Goal: Information Seeking & Learning: Learn about a topic

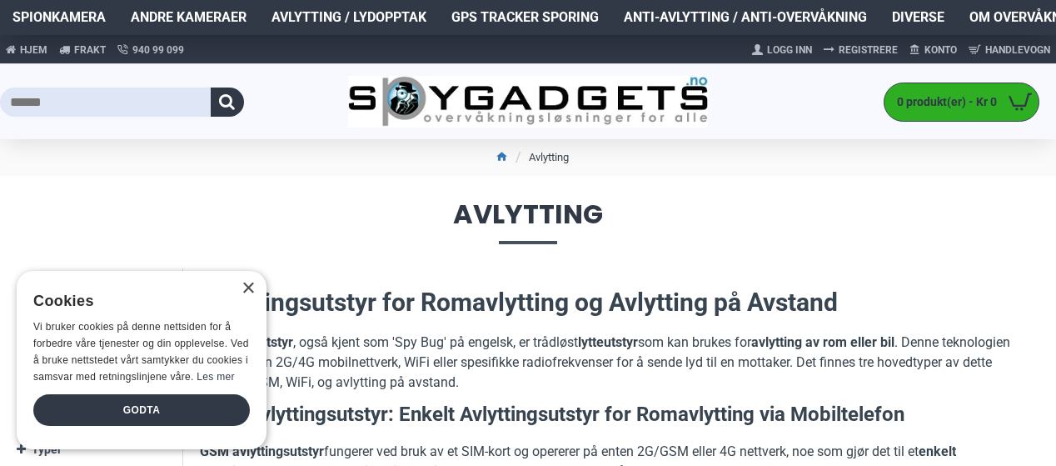
scroll to position [416, 0]
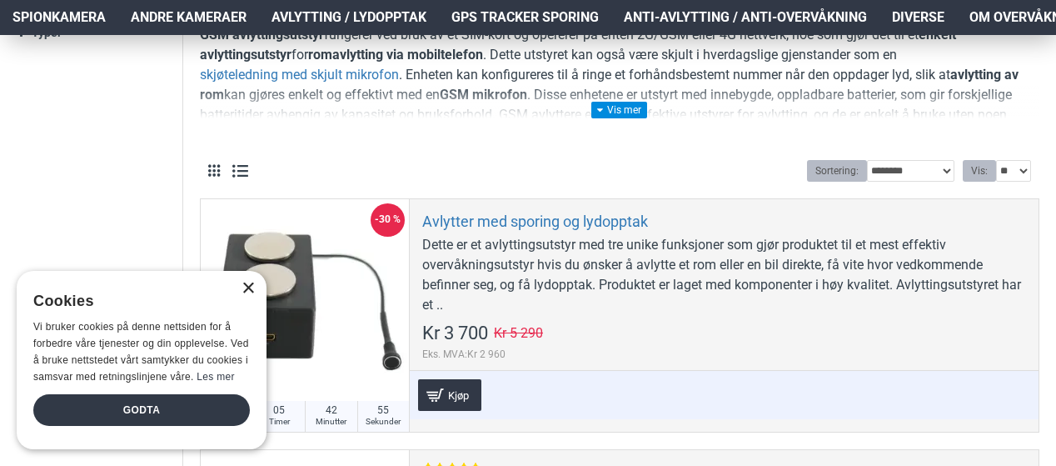
click at [246, 285] on div "×" at bounding box center [248, 288] width 12 height 12
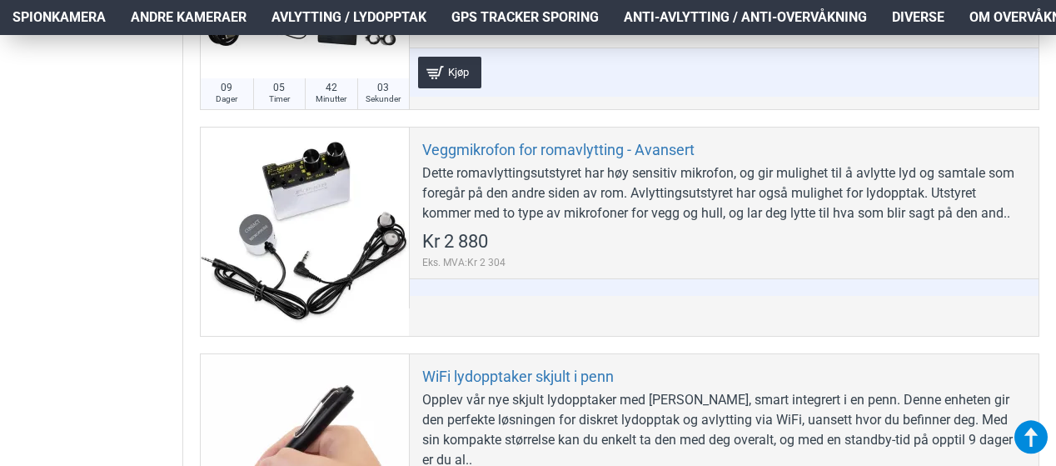
scroll to position [1915, 0]
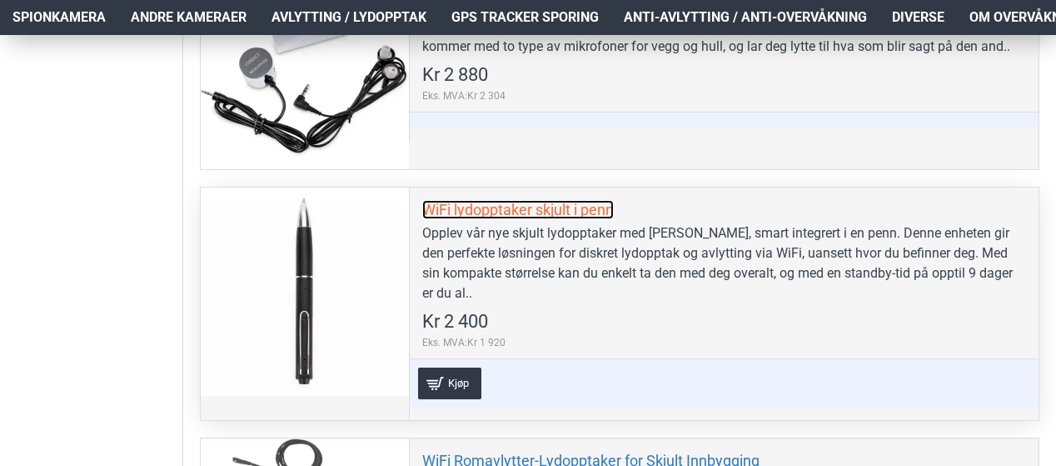
click at [498, 206] on link "WiFi lydopptaker skjult i penn" at bounding box center [518, 209] width 192 height 19
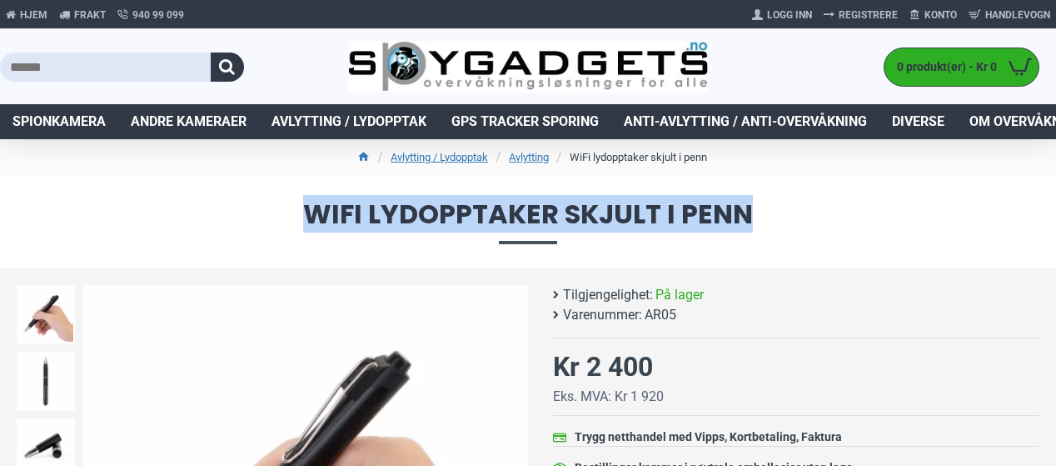
drag, startPoint x: 302, startPoint y: 210, endPoint x: 768, endPoint y: 205, distance: 465.6
click at [768, 205] on span "WiFi lydopptaker skjult i penn" at bounding box center [528, 222] width 1023 height 42
copy span "WiFi lydopptaker skjult i penn"
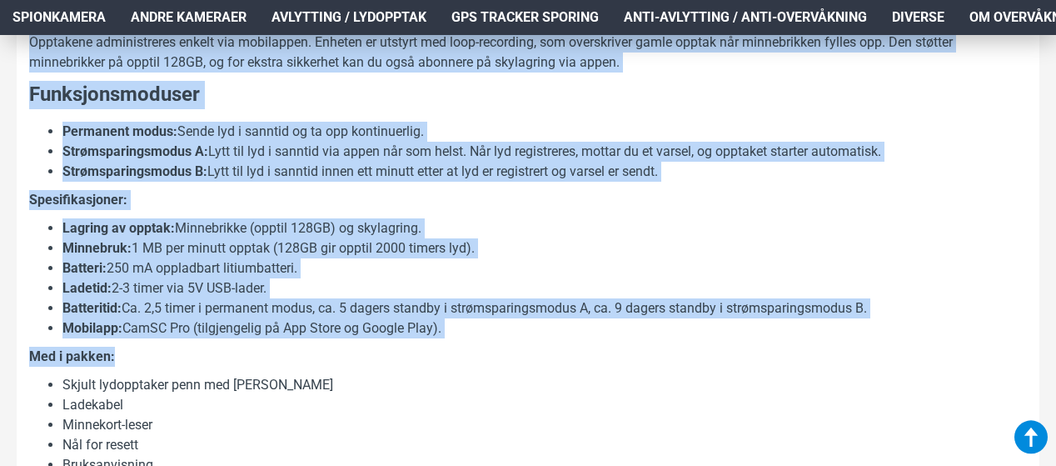
scroll to position [1166, 0]
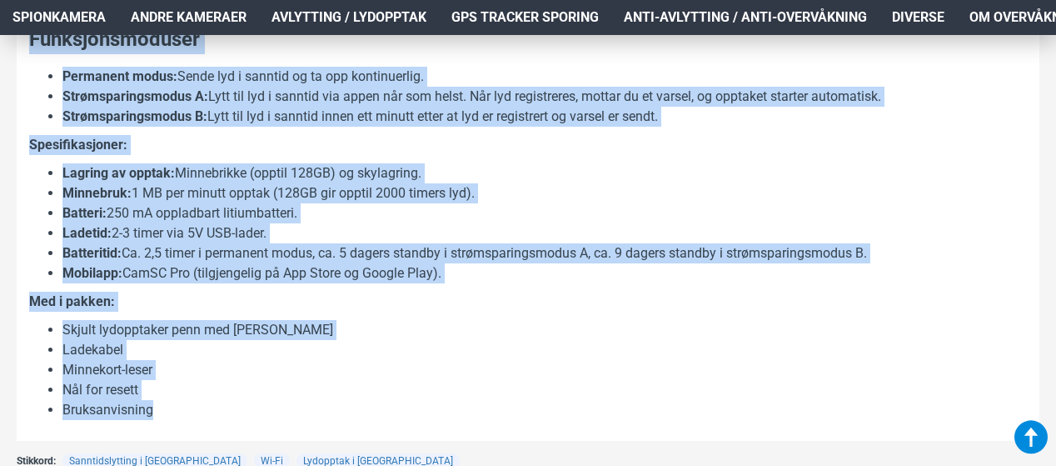
drag, startPoint x: 23, startPoint y: 187, endPoint x: 227, endPoint y: 418, distance: 308.6
click at [217, 419] on div "Opplev vår nye skjult lydopptaker med WiFi, smart integrert i en penn. Denne en…" at bounding box center [528, 52] width 1023 height 776
copy div "Opplev vår nye skjult lydopptaker med WiFi, smart integrert i en penn. Denne en…"
